Goal: Task Accomplishment & Management: Manage account settings

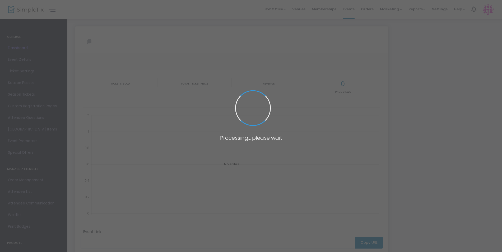
type input "[URL][DOMAIN_NAME]"
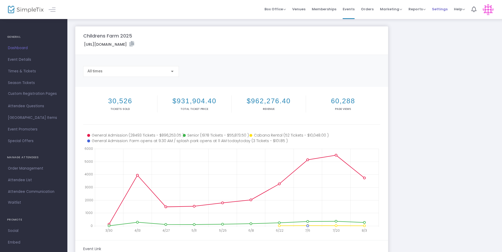
click at [439, 8] on span "Settings" at bounding box center [440, 8] width 16 height 13
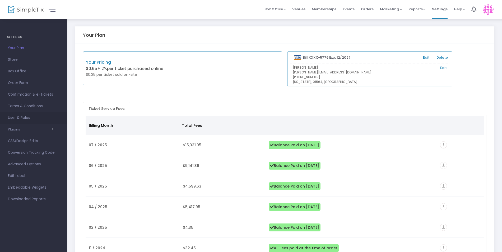
click at [18, 118] on span "User & Roles" at bounding box center [33, 117] width 51 height 7
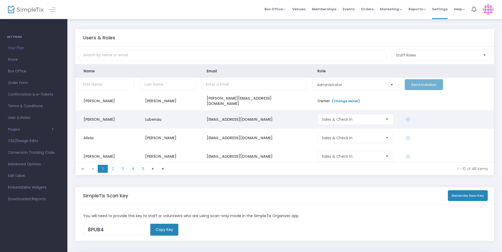
click at [248, 119] on td "[EMAIL_ADDRESS][DOMAIN_NAME]" at bounding box center [253, 119] width 111 height 18
click at [138, 119] on td "Lubenau" at bounding box center [168, 119] width 62 height 18
click at [92, 117] on td "[PERSON_NAME]" at bounding box center [106, 119] width 62 height 18
click at [445, 119] on td "Data table" at bounding box center [447, 119] width 92 height 18
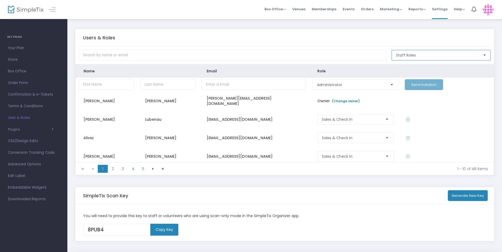
click at [467, 53] on span "Staff Roles" at bounding box center [437, 55] width 83 height 5
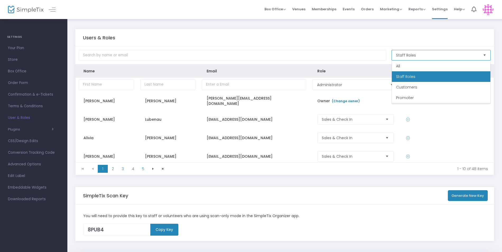
click at [467, 53] on span "Staff Roles" at bounding box center [437, 55] width 83 height 5
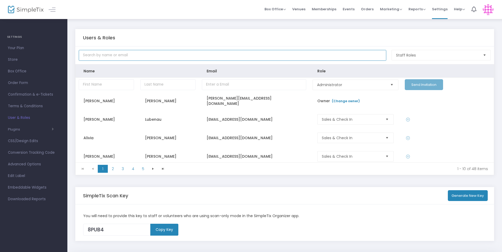
click at [136, 53] on input "text" at bounding box center [232, 55] width 307 height 11
type input "lub"
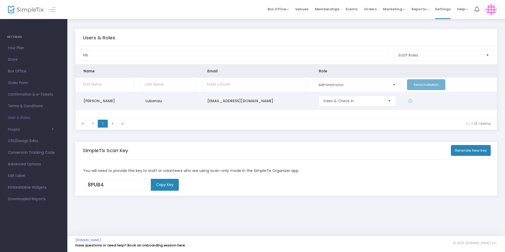
click at [144, 102] on td "Lubenau" at bounding box center [169, 101] width 62 height 18
click at [263, 104] on td "[EMAIL_ADDRESS][DOMAIN_NAME]" at bounding box center [254, 101] width 111 height 18
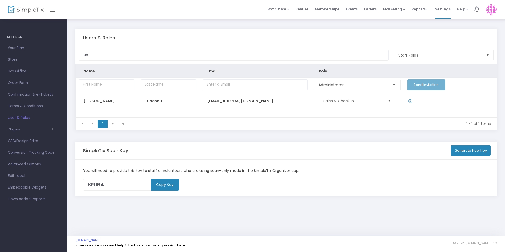
click at [246, 137] on div "Users & Roles lub Staff Roles Name Email Role Administrator Send Invitation [PE…" at bounding box center [286, 84] width 422 height 110
click at [268, 134] on div "Users & Roles lub Staff Roles Name Email Role Administrator Send Invitation [PE…" at bounding box center [286, 84] width 422 height 110
click at [186, 35] on div "Users & Roles" at bounding box center [286, 38] width 406 height 6
